Goal: Task Accomplishment & Management: Manage account settings

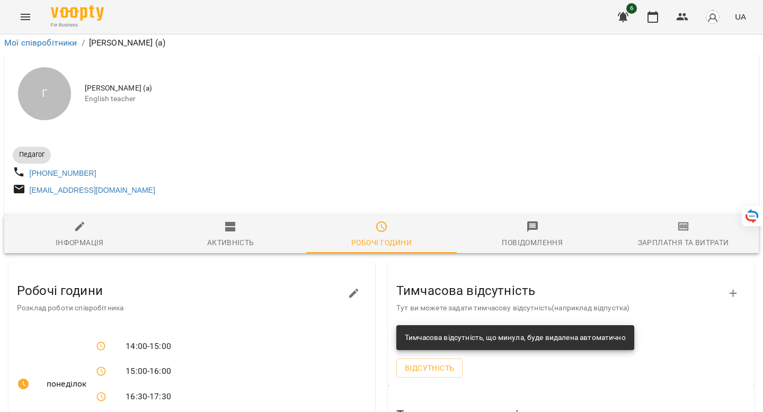
scroll to position [285, 0]
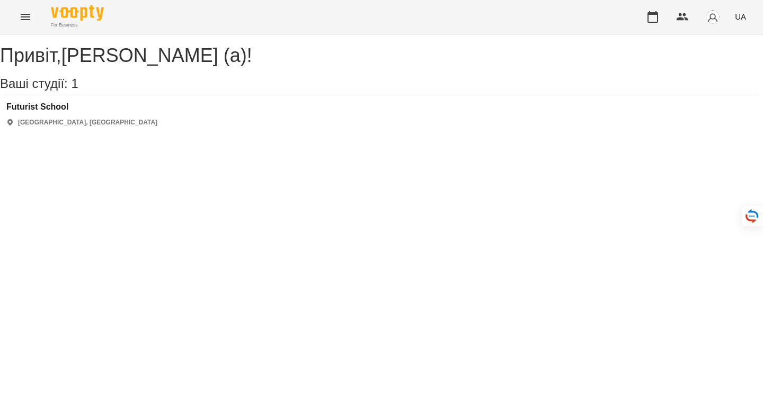
click at [708, 15] on img "button" at bounding box center [713, 17] width 15 height 15
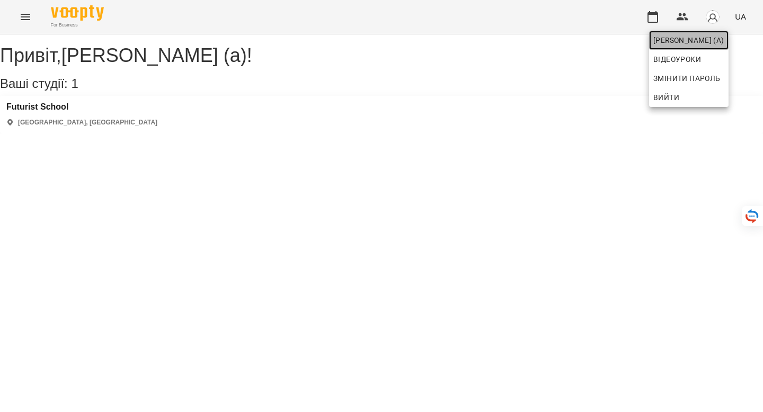
click at [671, 44] on span "[PERSON_NAME] (а)" at bounding box center [689, 40] width 71 height 13
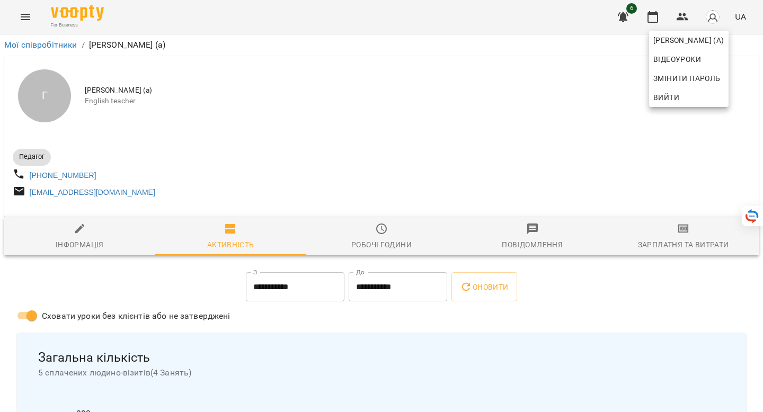
click at [84, 250] on div at bounding box center [381, 206] width 763 height 412
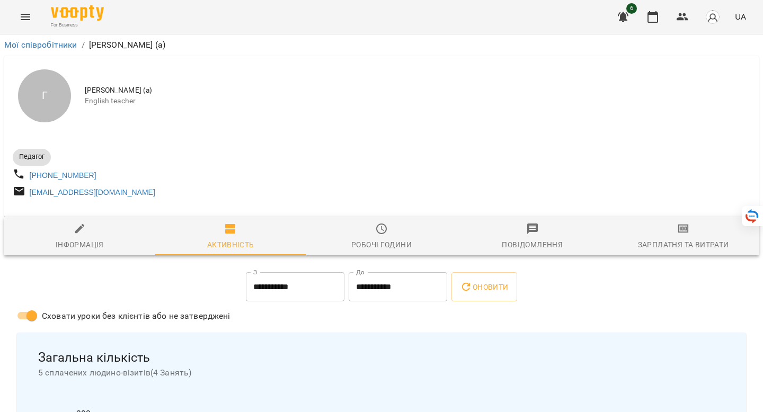
click at [73, 241] on span "Інформація" at bounding box center [80, 237] width 138 height 29
select select "**"
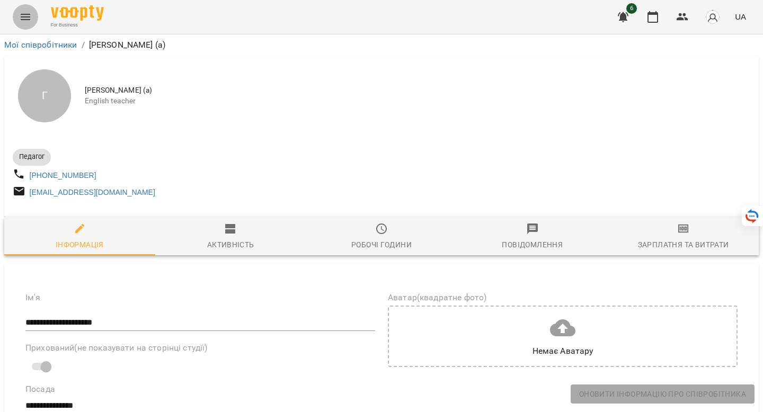
click at [17, 17] on button "Menu" at bounding box center [25, 16] width 25 height 25
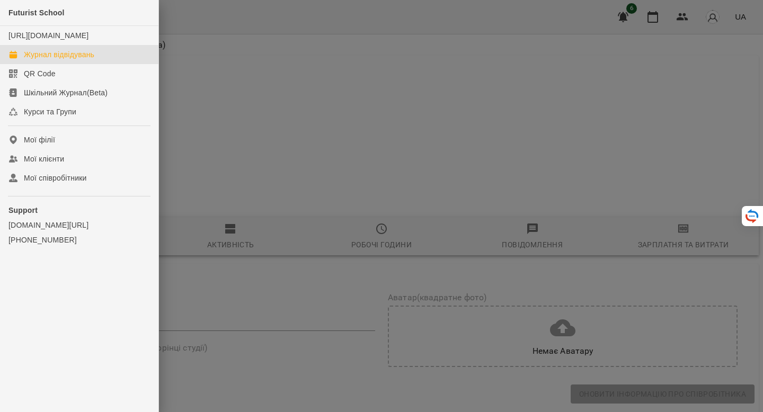
click at [59, 60] on div "Журнал відвідувань" at bounding box center [59, 54] width 71 height 11
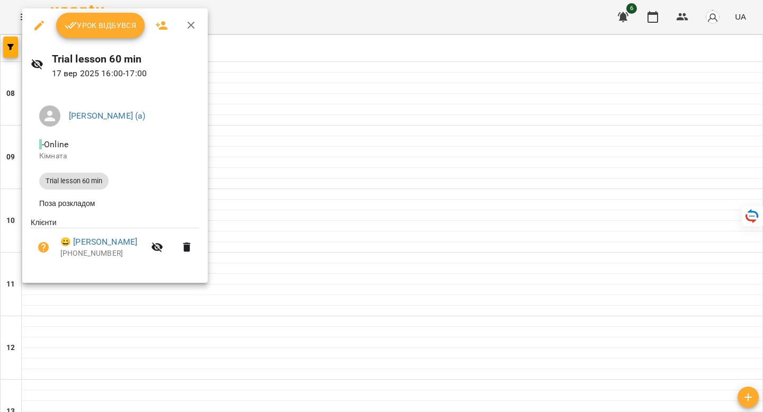
click at [307, 217] on div at bounding box center [381, 206] width 763 height 412
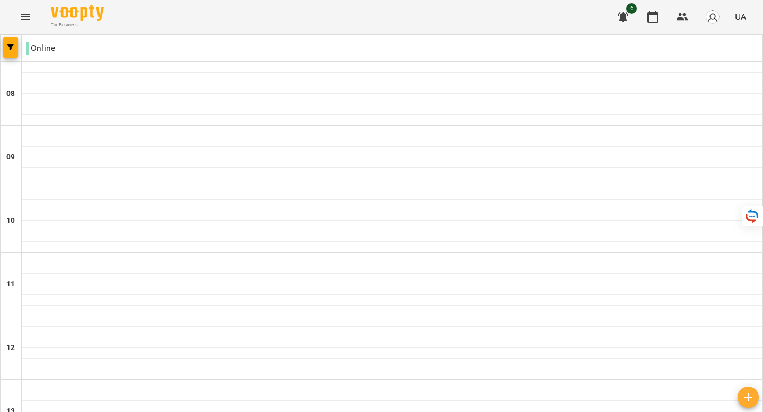
click at [716, 22] on img "button" at bounding box center [713, 17] width 15 height 15
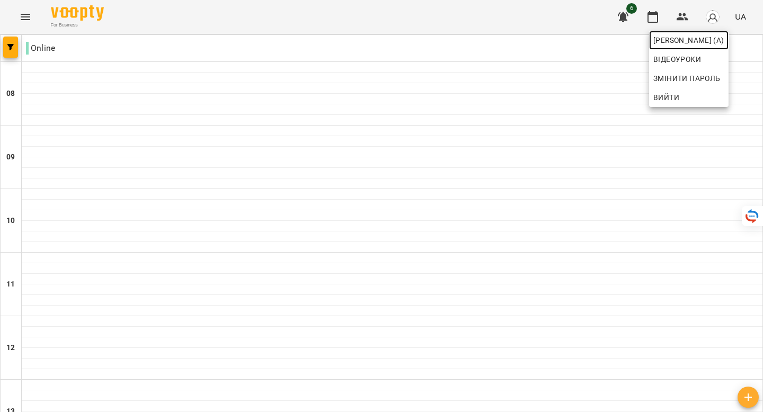
click at [690, 42] on span "[PERSON_NAME] (а)" at bounding box center [689, 40] width 71 height 13
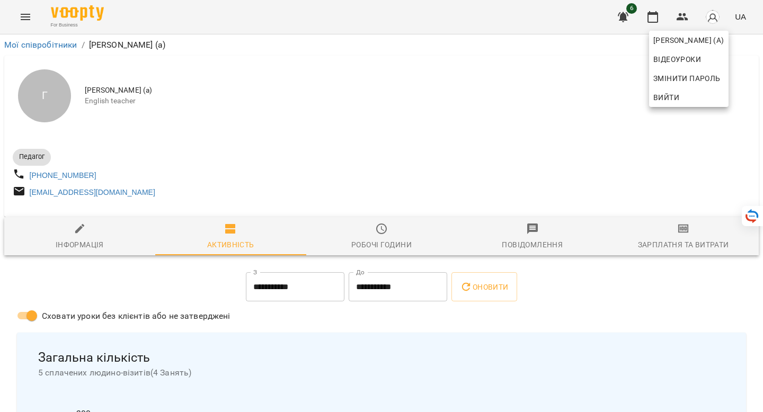
click at [84, 241] on div at bounding box center [381, 206] width 763 height 412
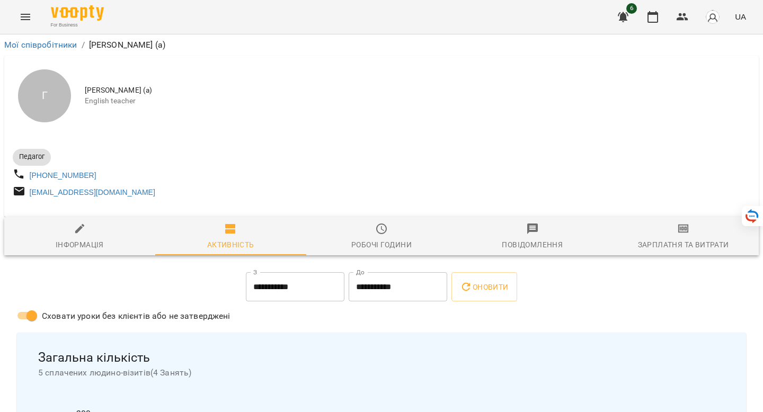
click at [366, 250] on div "Робочі години" at bounding box center [382, 245] width 60 height 13
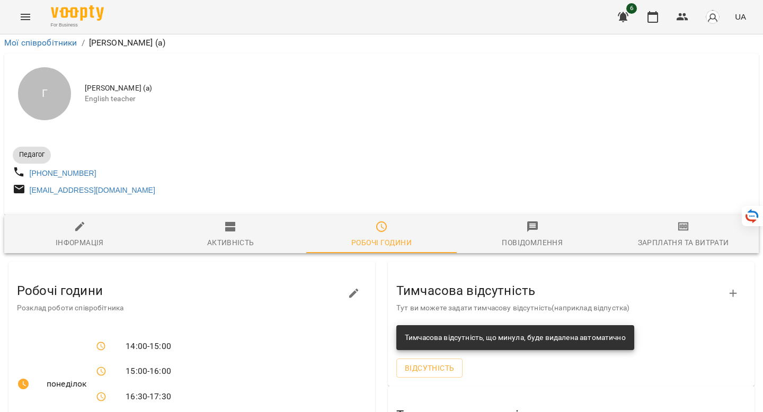
scroll to position [197, 0]
click at [350, 289] on icon "button" at bounding box center [354, 294] width 10 height 10
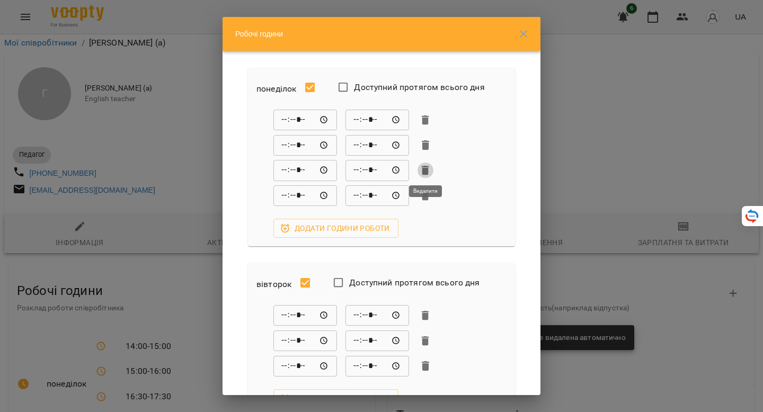
click at [423, 168] on icon "button" at bounding box center [425, 171] width 7 height 10
type input "*****"
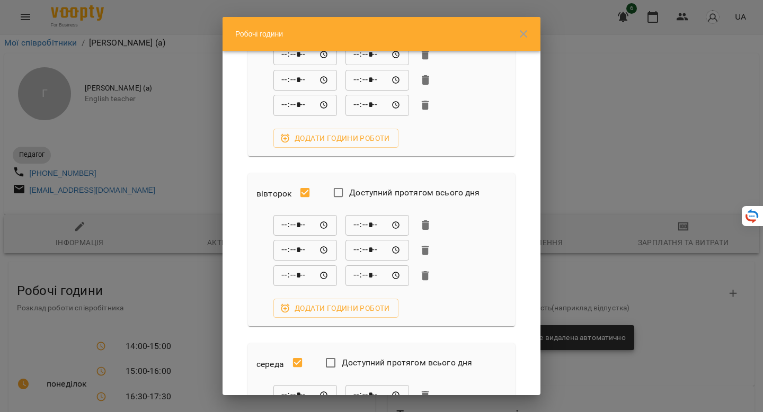
scroll to position [0, 0]
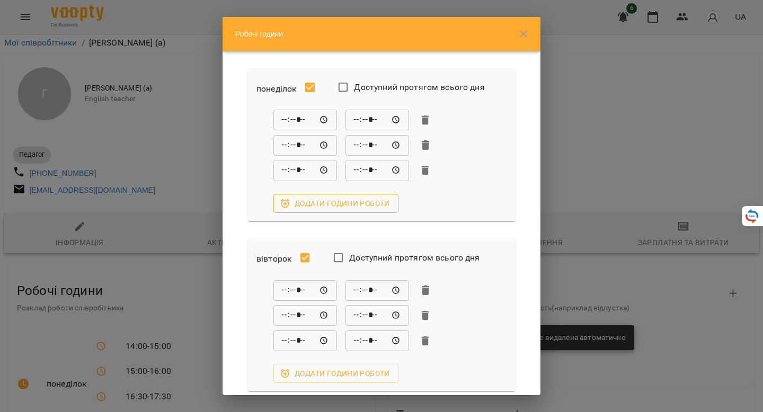
click at [372, 200] on span "Додати години роботи" at bounding box center [336, 203] width 108 height 13
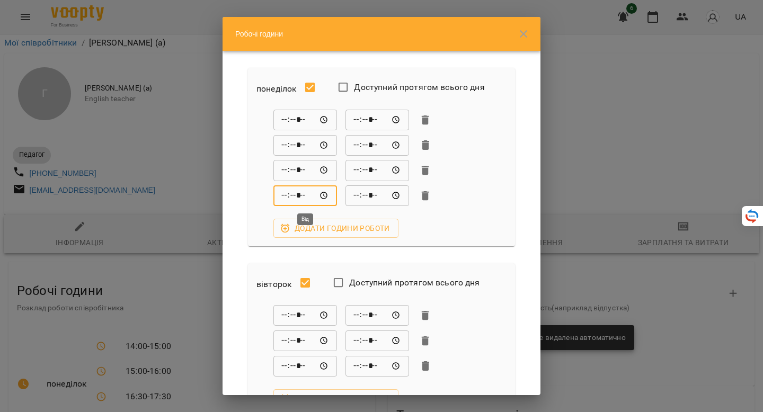
click at [288, 190] on input "*****" at bounding box center [306, 196] width 64 height 21
type input "*****"
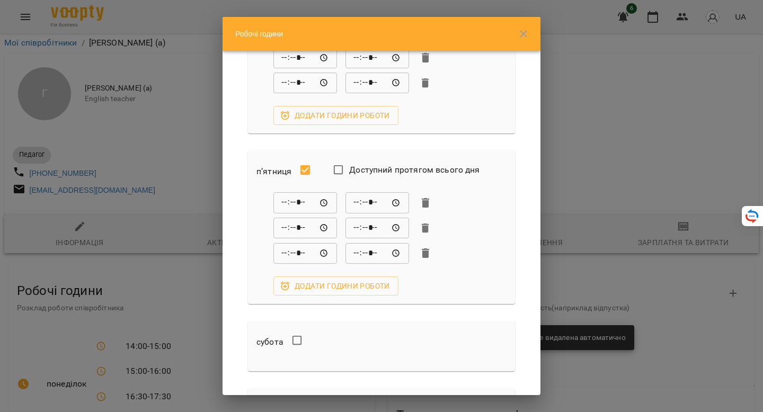
scroll to position [727, 0]
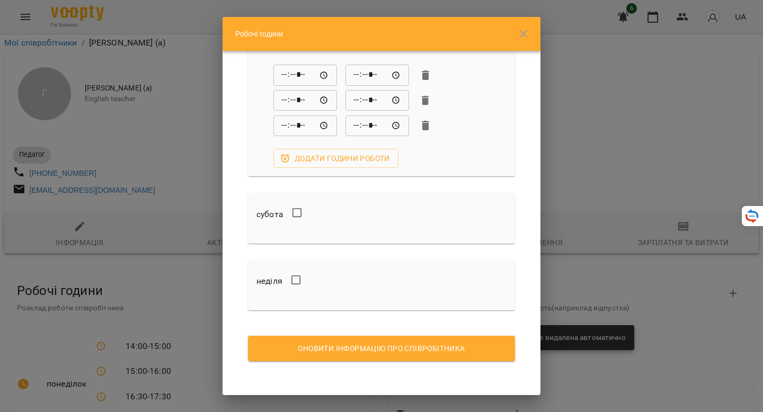
click at [371, 353] on span "Оновити інформацію про співробітника" at bounding box center [382, 348] width 250 height 13
